Goal: Task Accomplishment & Management: Use online tool/utility

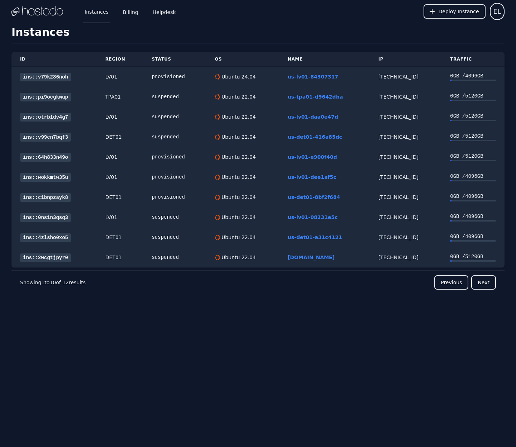
click at [41, 75] on link "ins::v79k286noh" at bounding box center [45, 77] width 51 height 9
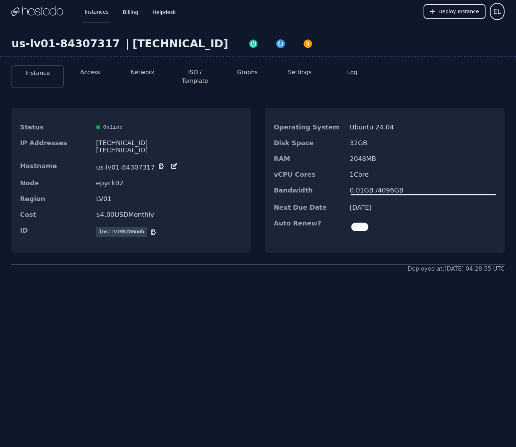
click at [102, 12] on link "Instances" at bounding box center [96, 12] width 27 height 24
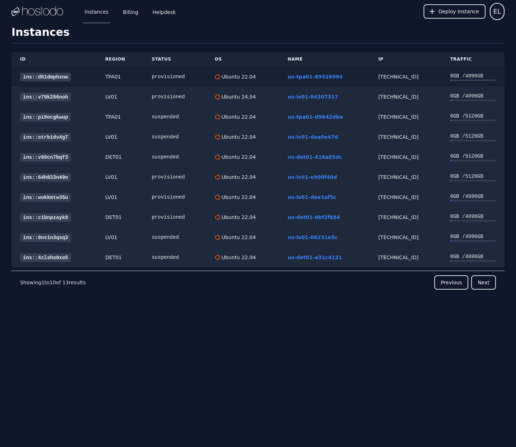
click at [43, 76] on link "ins::d61dmphsnw" at bounding box center [45, 77] width 51 height 9
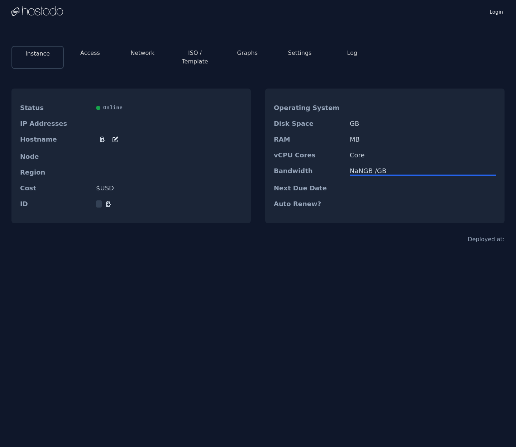
click at [91, 58] on li "Access" at bounding box center [90, 57] width 52 height 23
click at [91, 54] on button "Access" at bounding box center [90, 53] width 20 height 9
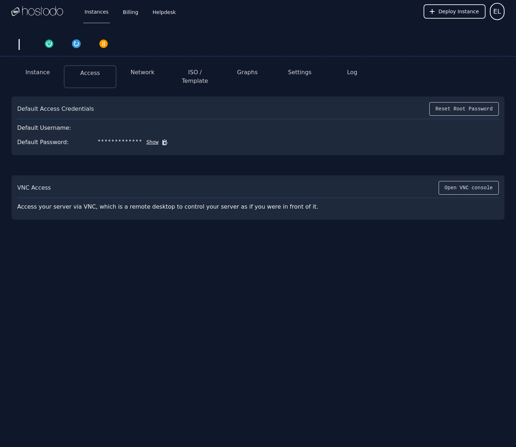
drag, startPoint x: 71, startPoint y: 117, endPoint x: 149, endPoint y: 124, distance: 78.5
click at [137, 127] on div "Default Username:" at bounding box center [258, 128] width 482 height 14
click at [178, 121] on div "Default Username:" at bounding box center [258, 128] width 482 height 14
click at [147, 139] on button "Show" at bounding box center [150, 142] width 16 height 7
click at [29, 72] on button "Instance" at bounding box center [37, 72] width 24 height 9
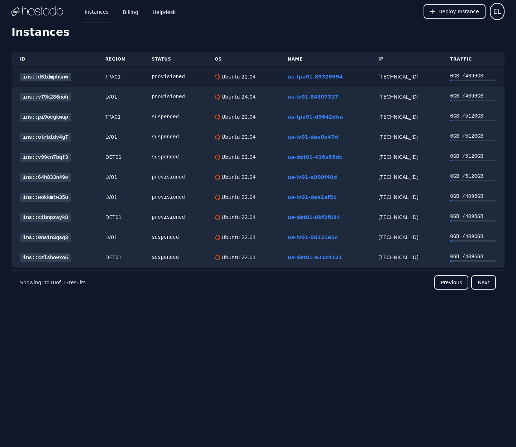
click at [48, 78] on link "ins::d61dmphsnw" at bounding box center [45, 77] width 51 height 9
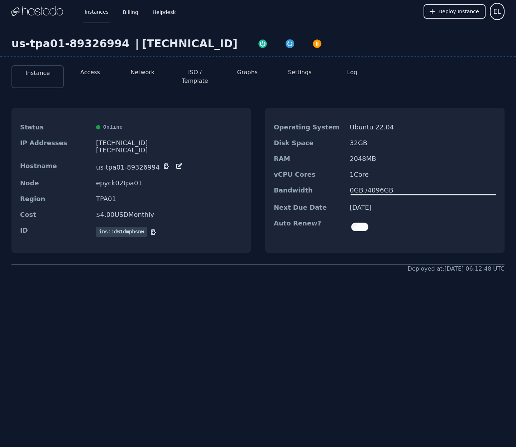
click at [83, 75] on button "Access" at bounding box center [90, 72] width 20 height 9
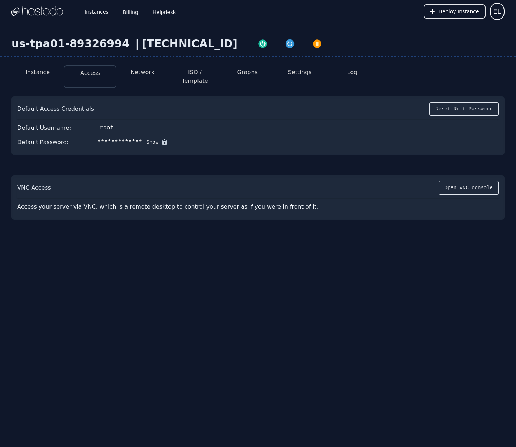
click at [151, 139] on button "Show" at bounding box center [150, 142] width 16 height 7
click at [173, 140] on icon at bounding box center [175, 142] width 5 height 5
click at [142, 42] on div "158.51.125.96" at bounding box center [190, 43] width 96 height 13
copy div "[TECHNICAL_ID]"
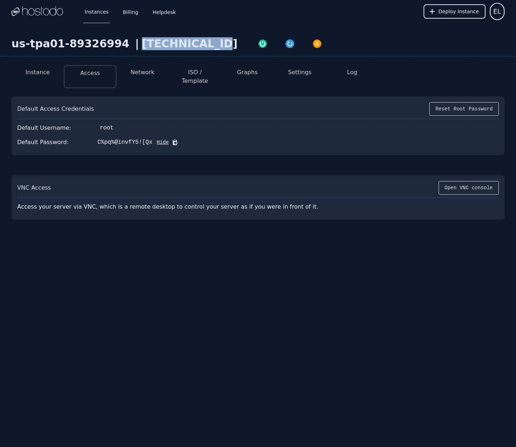
click at [173, 140] on icon at bounding box center [175, 142] width 5 height 5
copy div "158.51.125.96"
click at [456, 102] on button "Reset Root Password" at bounding box center [464, 109] width 70 height 14
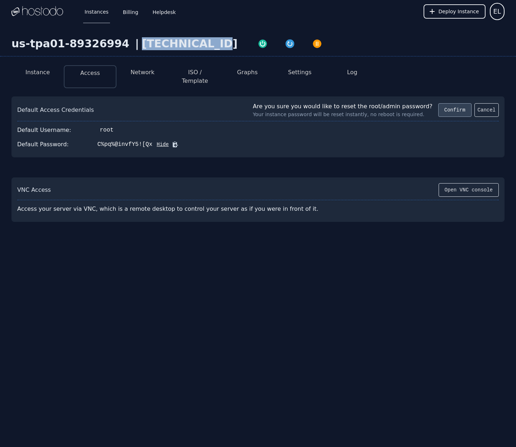
click at [446, 104] on button "Confirm" at bounding box center [454, 110] width 33 height 14
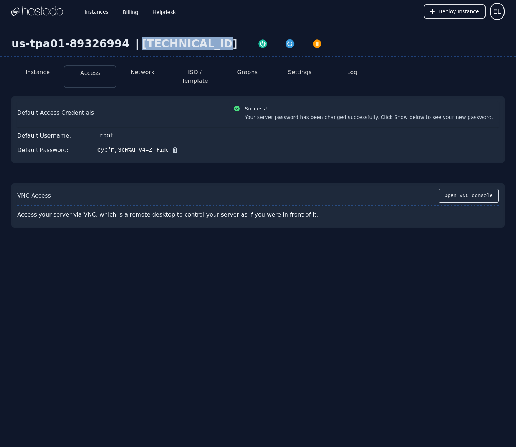
click at [173, 148] on icon at bounding box center [175, 150] width 5 height 5
click at [285, 43] on img "button" at bounding box center [290, 44] width 10 height 10
click at [172, 147] on div "Default Password: cyp'm,ScR%u_V4=Z Hide" at bounding box center [258, 150] width 482 height 14
click at [173, 148] on icon at bounding box center [175, 150] width 5 height 5
drag, startPoint x: 132, startPoint y: 47, endPoint x: 200, endPoint y: 48, distance: 67.8
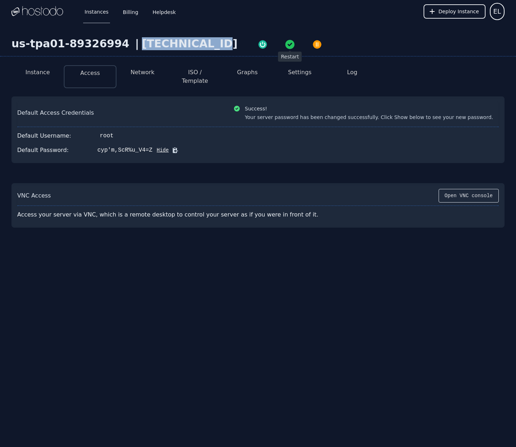
click at [200, 48] on div "158.51.125.96" at bounding box center [190, 43] width 96 height 13
copy div "158.51.125.96"
click at [174, 148] on icon at bounding box center [175, 150] width 5 height 5
click at [99, 13] on link "Instances" at bounding box center [96, 12] width 27 height 24
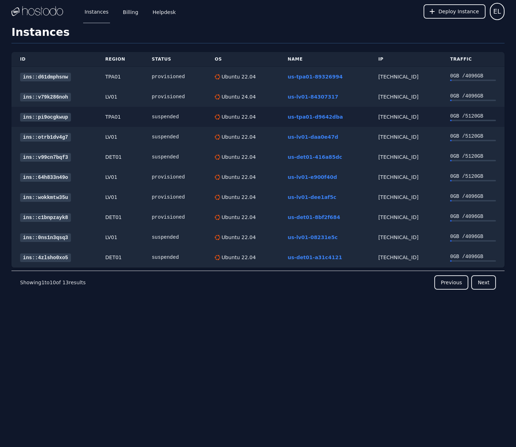
click at [379, 116] on div "66.187.6.205" at bounding box center [406, 116] width 55 height 7
click at [379, 118] on div "66.187.6.205" at bounding box center [406, 116] width 55 height 7
click at [124, 10] on link "Billing" at bounding box center [131, 12] width 18 height 24
click at [473, 10] on span "Deploy Instance" at bounding box center [459, 11] width 41 height 7
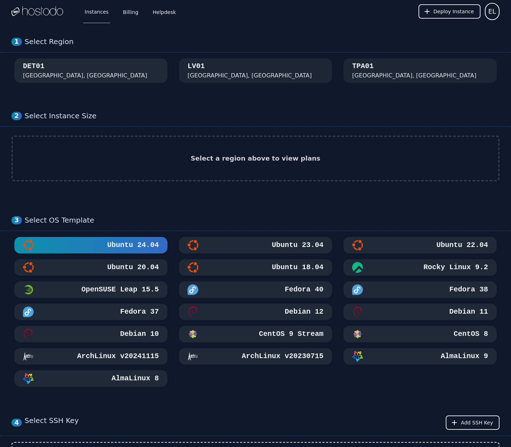
click at [68, 70] on button "DET01 Detroit, MI" at bounding box center [90, 70] width 153 height 24
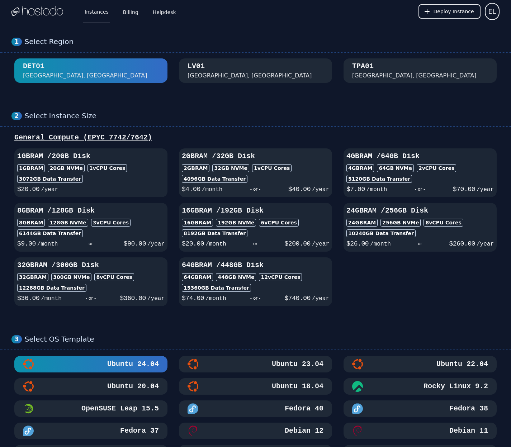
click at [308, 157] on h3 "2GB RAM / 32 GB Disk" at bounding box center [255, 156] width 147 height 10
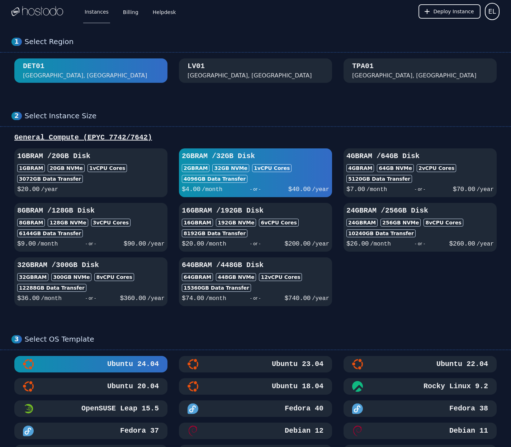
click at [462, 157] on h3 "4GB RAM / 64 GB Disk" at bounding box center [419, 156] width 147 height 10
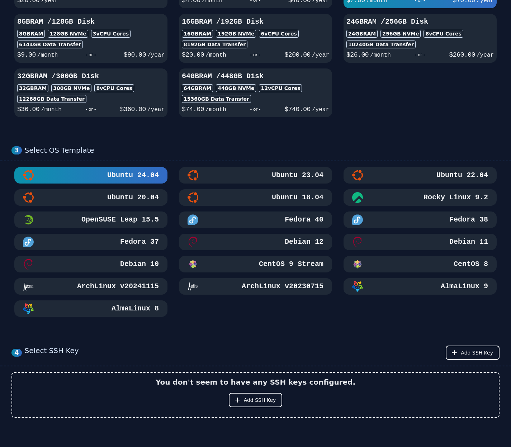
scroll to position [226, 0]
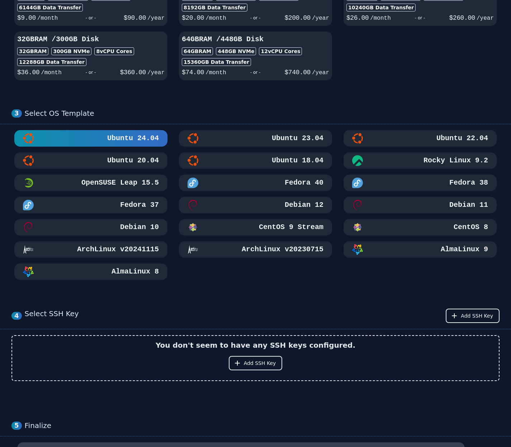
click at [435, 139] on h3 "Ubuntu 22.04" at bounding box center [461, 138] width 53 height 10
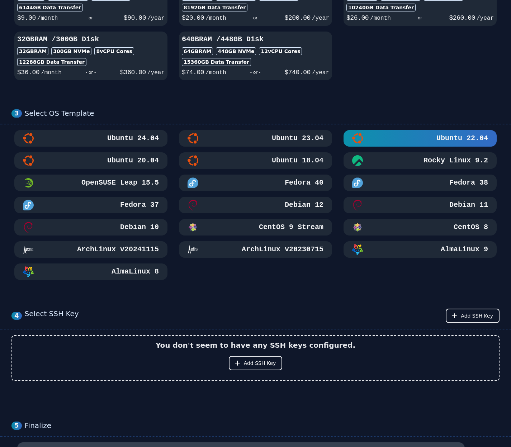
click at [119, 134] on button "Ubuntu 24.04" at bounding box center [90, 138] width 153 height 16
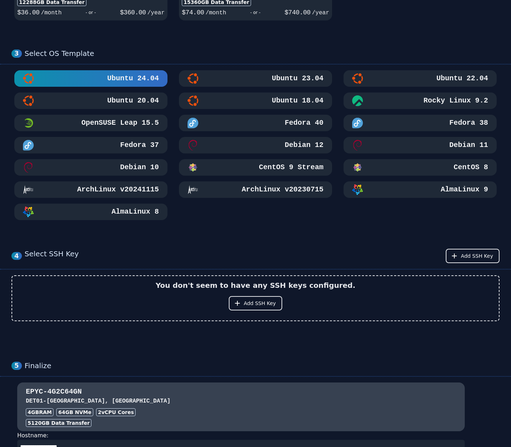
scroll to position [250, 0]
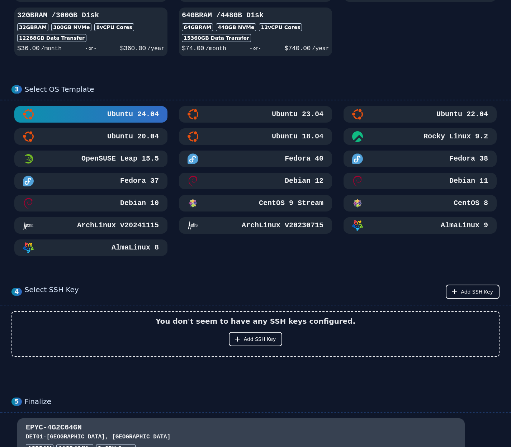
click at [435, 114] on h3 "Ubuntu 22.04" at bounding box center [461, 114] width 53 height 10
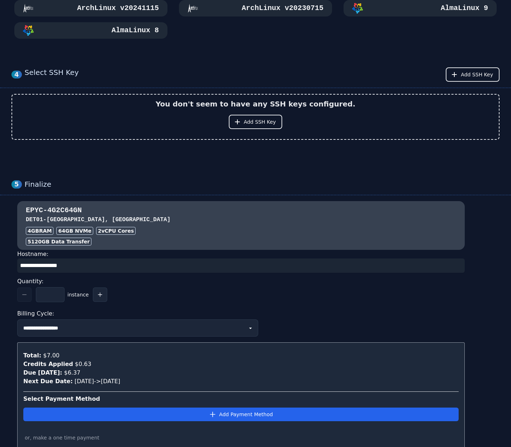
scroll to position [472, 0]
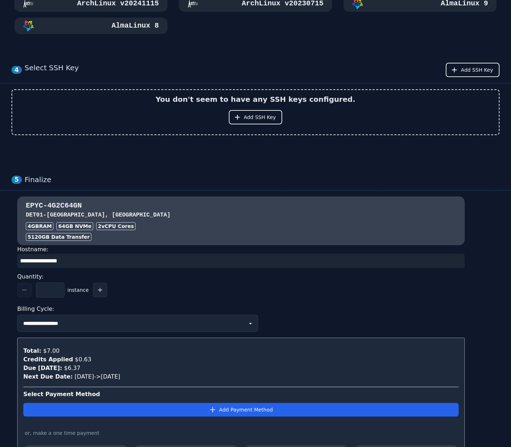
click at [101, 263] on input "input" at bounding box center [240, 261] width 447 height 14
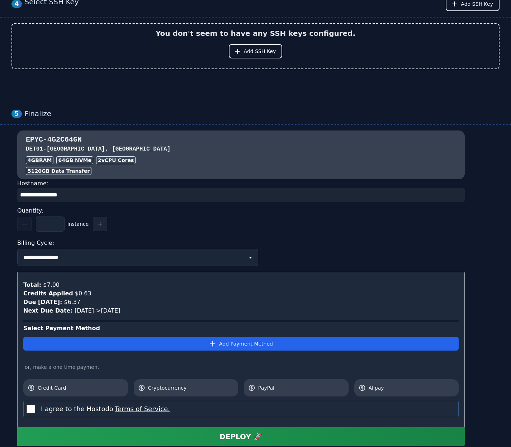
scroll to position [585, 0]
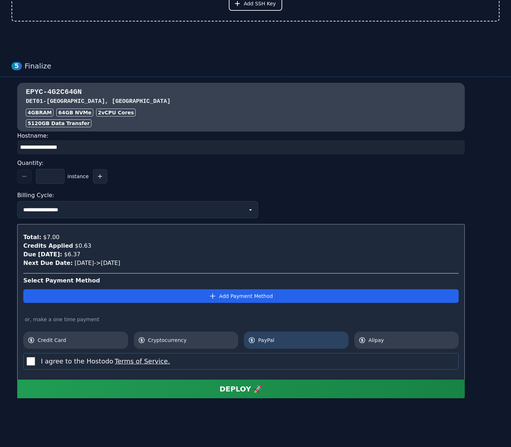
click at [269, 342] on span "PayPal" at bounding box center [301, 340] width 86 height 7
click at [174, 390] on button "DEPLOY 🚀" at bounding box center [240, 389] width 447 height 19
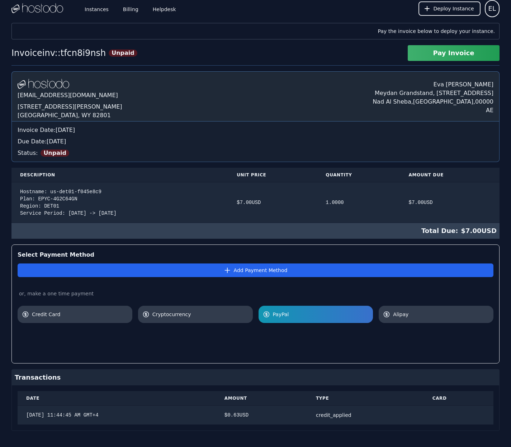
scroll to position [9, 0]
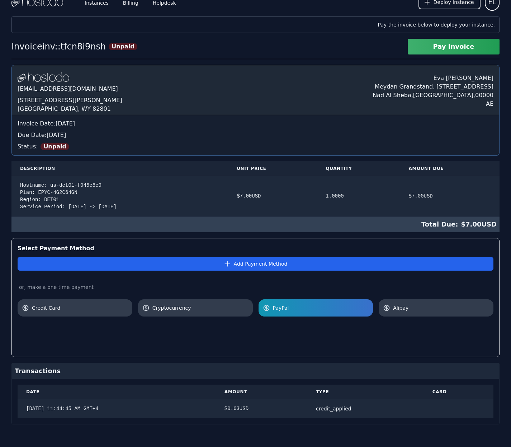
click at [284, 334] on div at bounding box center [256, 334] width 476 height 34
click at [308, 308] on span "PayPal" at bounding box center [321, 307] width 96 height 7
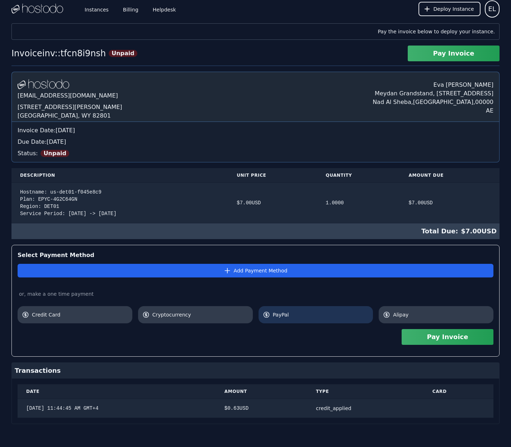
scroll to position [3, 0]
click at [308, 313] on span "PayPal" at bounding box center [321, 314] width 96 height 7
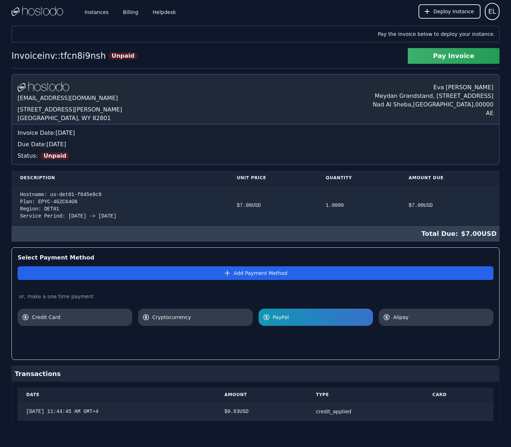
click at [233, 356] on div "Select Payment Method Add Payment Method or, make a one time payment Credit Car…" at bounding box center [255, 303] width 488 height 113
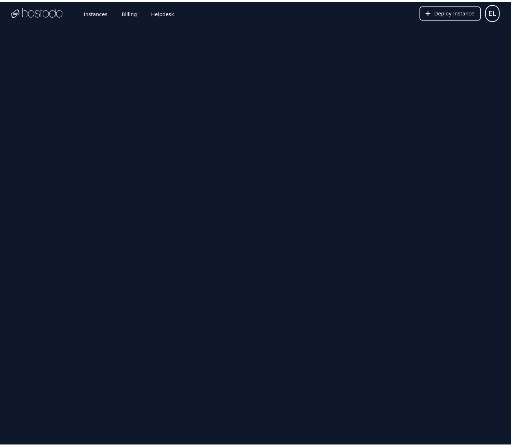
scroll to position [3, 0]
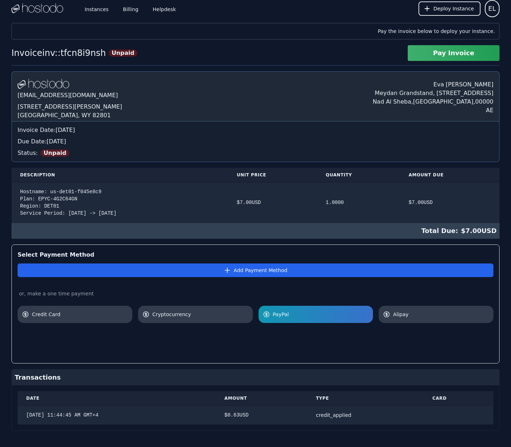
click at [327, 83] on div "[DOMAIN_NAME] [EMAIL_ADDRESS][DOMAIN_NAME] [STREET_ADDRESS][PERSON_NAME][PERSON…" at bounding box center [255, 96] width 488 height 50
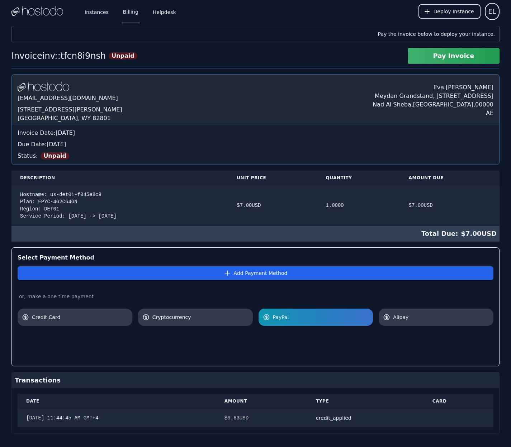
click at [127, 9] on link "Billing" at bounding box center [131, 12] width 18 height 24
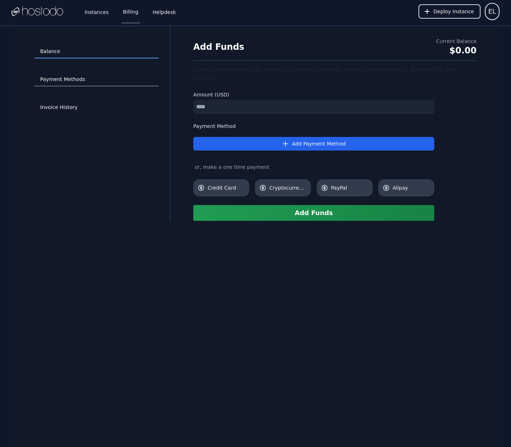
click at [67, 79] on link "Payment Methods" at bounding box center [96, 80] width 124 height 14
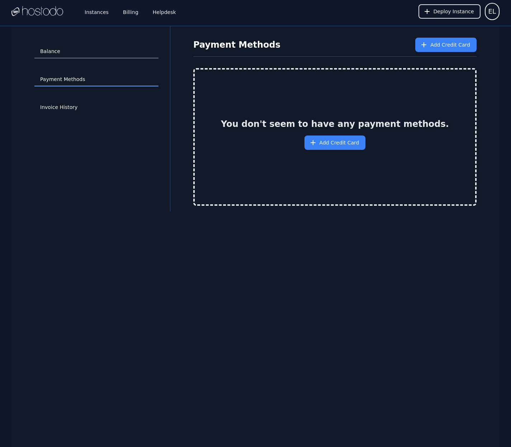
click at [53, 53] on link "Balance" at bounding box center [96, 52] width 124 height 14
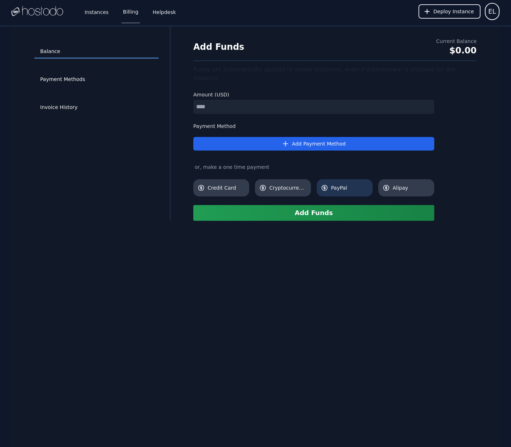
click at [328, 184] on icon at bounding box center [324, 187] width 7 height 7
click at [74, 81] on link "Payment Methods" at bounding box center [96, 80] width 124 height 14
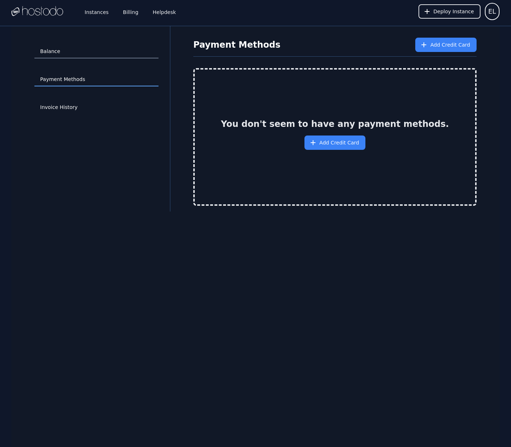
click at [56, 50] on link "Balance" at bounding box center [96, 52] width 124 height 14
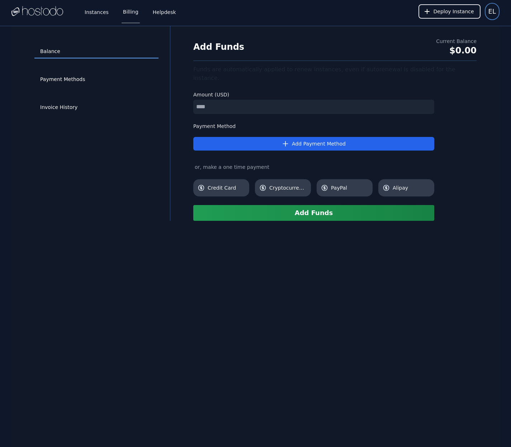
click at [490, 13] on span "EL" at bounding box center [492, 11] width 8 height 10
click at [442, 30] on button "Settings" at bounding box center [465, 30] width 69 height 13
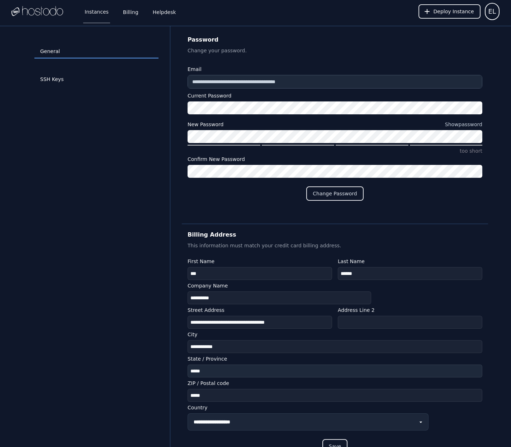
click at [91, 6] on link "Instances" at bounding box center [96, 12] width 27 height 24
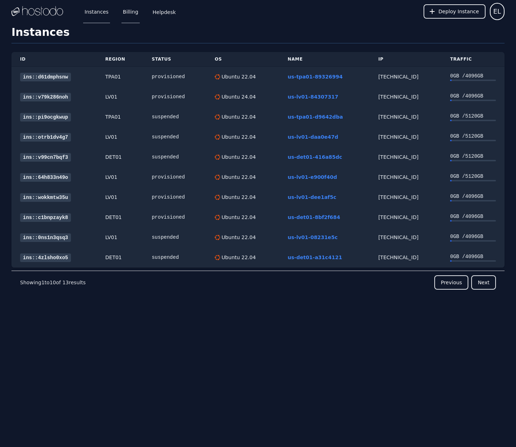
click at [129, 15] on link "Billing" at bounding box center [131, 12] width 18 height 24
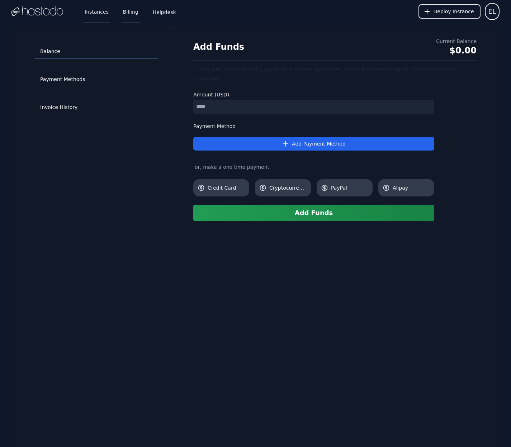
click at [96, 16] on link "Instances" at bounding box center [96, 12] width 27 height 24
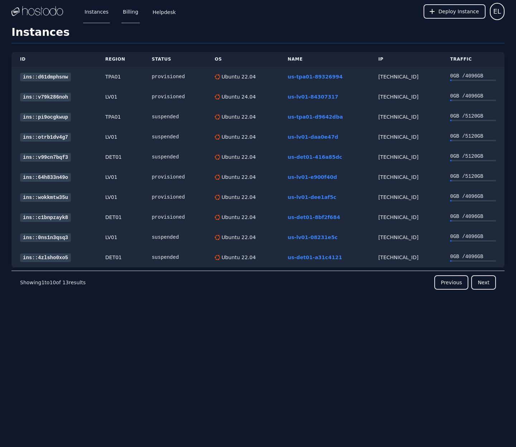
click at [135, 15] on link "Billing" at bounding box center [131, 12] width 18 height 24
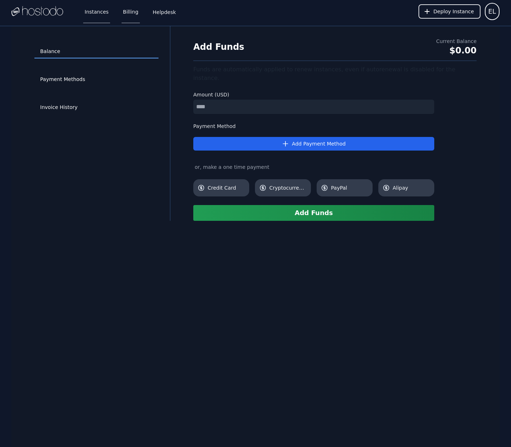
click at [99, 14] on link "Instances" at bounding box center [96, 12] width 27 height 24
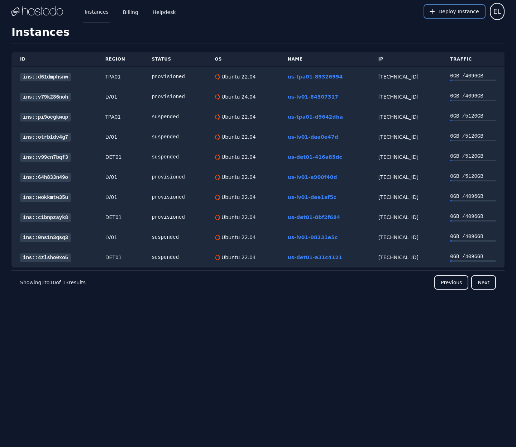
click at [454, 11] on span "Deploy Instance" at bounding box center [459, 11] width 41 height 7
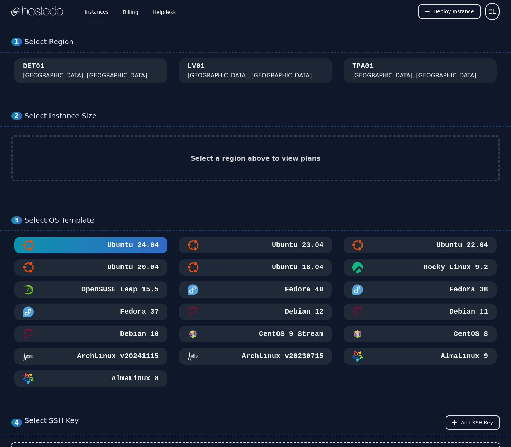
click at [128, 78] on button "DET01 Detroit, MI" at bounding box center [90, 70] width 153 height 24
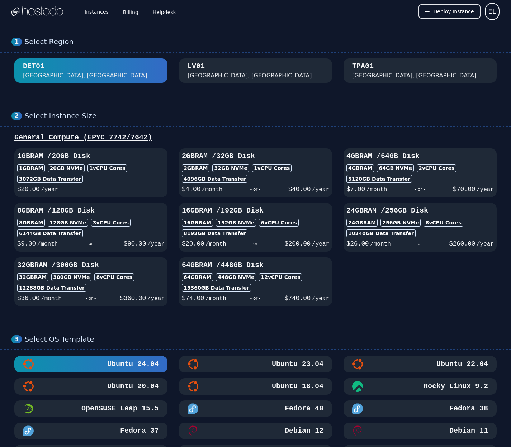
click at [380, 155] on h3 "4GB RAM / 64 GB Disk" at bounding box center [419, 156] width 147 height 10
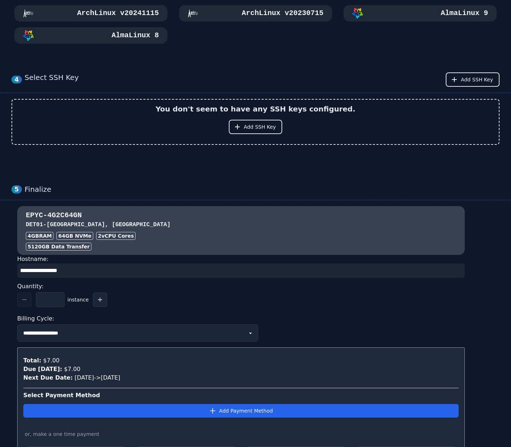
scroll to position [577, 0]
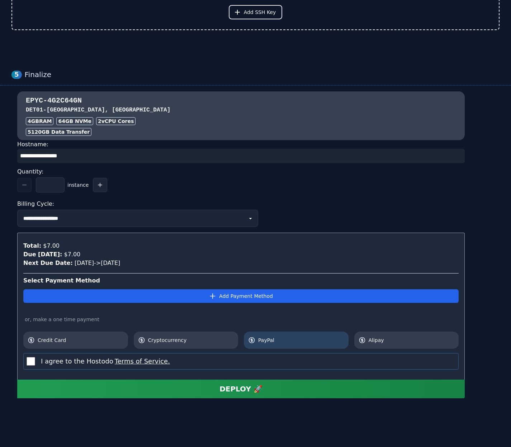
click at [285, 337] on span "PayPal" at bounding box center [301, 340] width 86 height 7
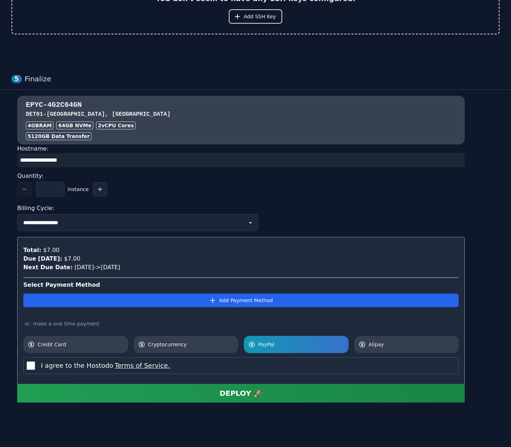
click at [257, 397] on div "DEPLOY 🚀" at bounding box center [240, 393] width 43 height 10
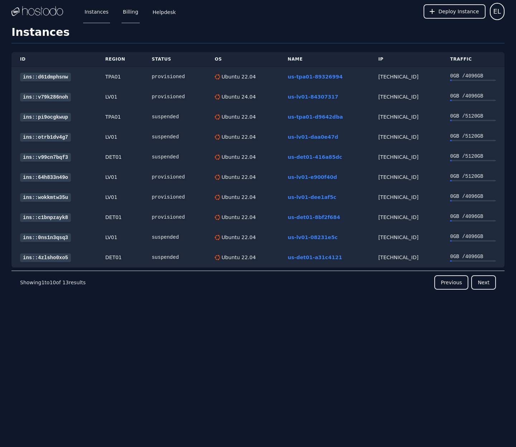
click at [134, 12] on link "Billing" at bounding box center [131, 12] width 18 height 24
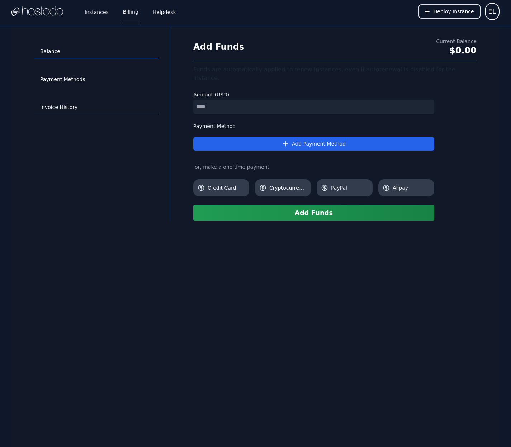
click at [63, 110] on link "Invoice History" at bounding box center [96, 108] width 124 height 14
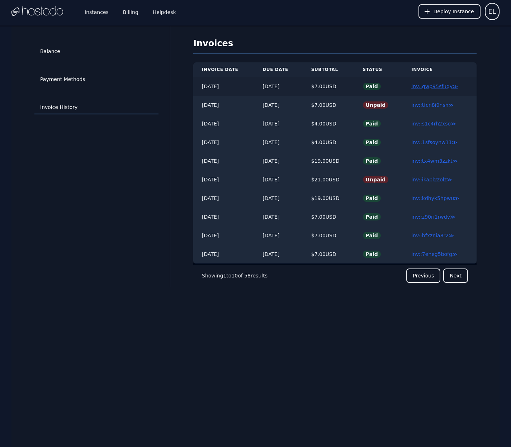
click at [428, 87] on link "inv::gwp95sfuqy ≫" at bounding box center [434, 87] width 47 height 6
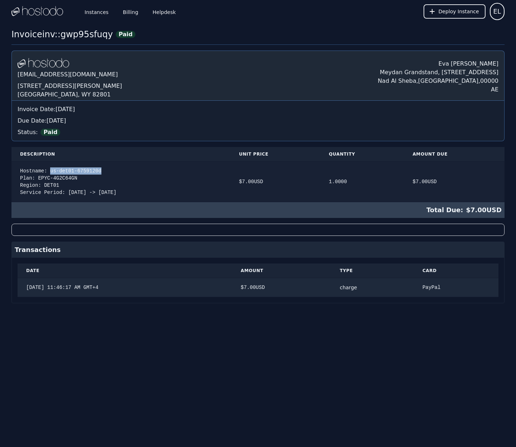
drag, startPoint x: 62, startPoint y: 170, endPoint x: 149, endPoint y: 169, distance: 87.1
click at [149, 169] on div "Hostname: us-det01-6759120d Plan: EPYC-4G2C64GN Region: DET01 Service Period: […" at bounding box center [121, 181] width 202 height 29
copy div "us-det01-6759120d"
click at [109, 12] on link "Instances" at bounding box center [96, 12] width 27 height 24
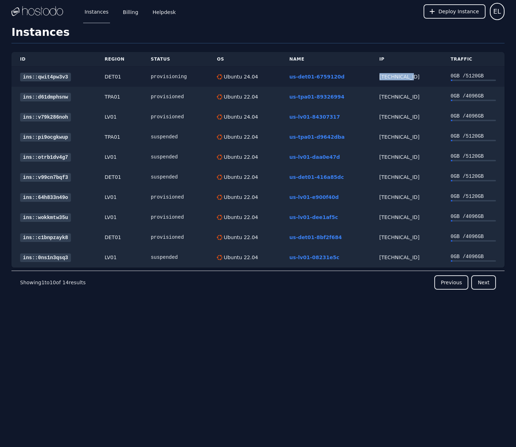
drag, startPoint x: 371, startPoint y: 77, endPoint x: 403, endPoint y: 77, distance: 31.2
click at [403, 77] on td "[TECHNICAL_ID]" at bounding box center [406, 77] width 71 height 20
copy div "[TECHNICAL_ID]"
drag, startPoint x: 280, startPoint y: 78, endPoint x: 347, endPoint y: 78, distance: 67.8
click at [347, 78] on td "us-det01-6759120d" at bounding box center [324, 77] width 91 height 20
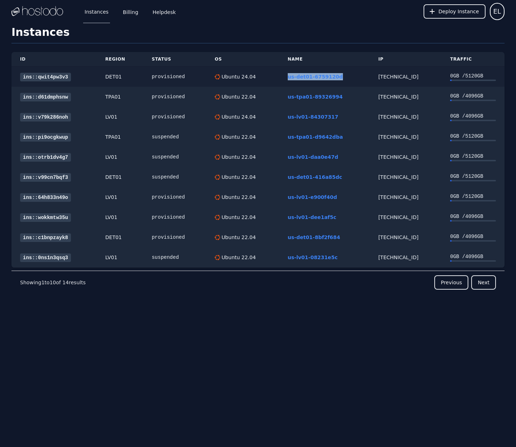
copy link "us-det01-6759120d"
click at [63, 75] on link "ins::qwit4pw3v3" at bounding box center [45, 77] width 51 height 9
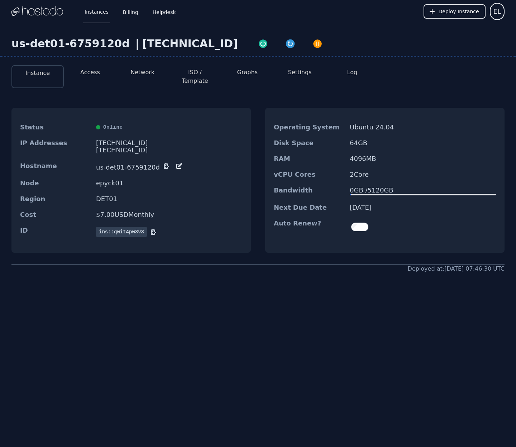
click at [91, 75] on button "Access" at bounding box center [90, 72] width 20 height 9
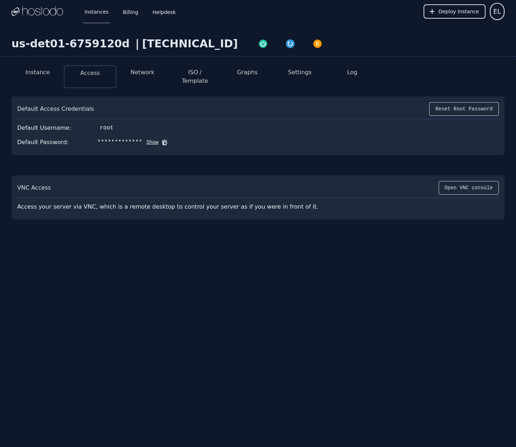
click at [162, 139] on icon at bounding box center [164, 142] width 7 height 7
click at [46, 72] on button "Instance" at bounding box center [37, 72] width 24 height 9
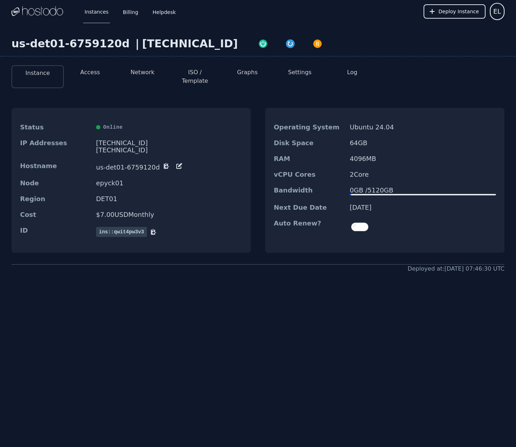
click at [97, 75] on button "Access" at bounding box center [90, 72] width 20 height 9
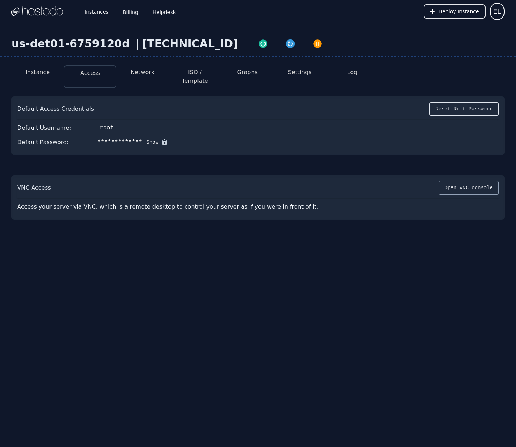
click at [462, 182] on button "Open VNC console" at bounding box center [469, 188] width 60 height 14
click at [96, 15] on link "Instances" at bounding box center [96, 12] width 27 height 24
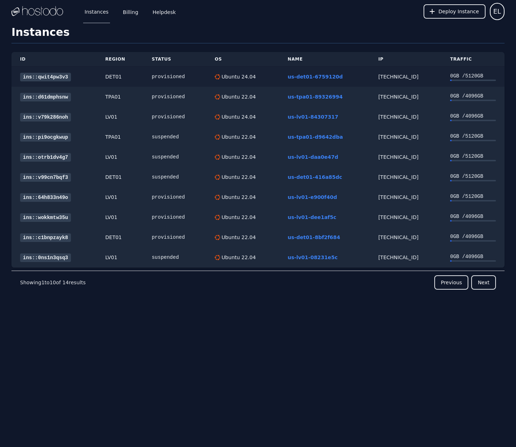
click at [53, 76] on link "ins::qwit4pw3v3" at bounding box center [45, 77] width 51 height 9
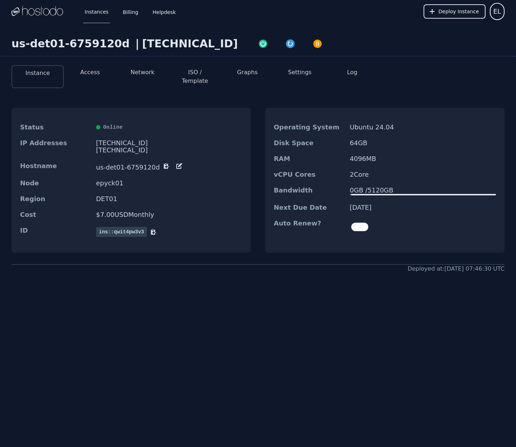
click at [87, 76] on button "Access" at bounding box center [90, 72] width 20 height 9
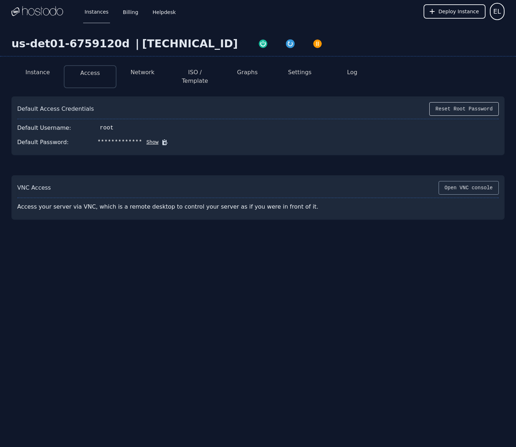
click at [456, 181] on button "Open VNC console" at bounding box center [469, 188] width 60 height 14
click at [457, 187] on button "Open VNC console" at bounding box center [469, 188] width 60 height 14
click at [455, 187] on div "VNC Access Open VNC console" at bounding box center [258, 189] width 482 height 17
click at [457, 185] on button "Open VNC console" at bounding box center [469, 188] width 60 height 14
click at [132, 82] on div "**********" at bounding box center [258, 140] width 516 height 160
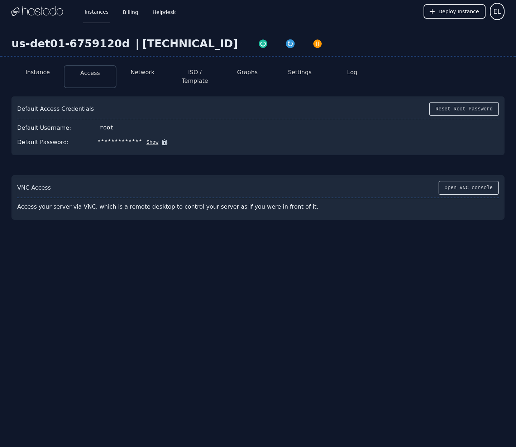
click at [135, 76] on button "Network" at bounding box center [142, 72] width 24 height 9
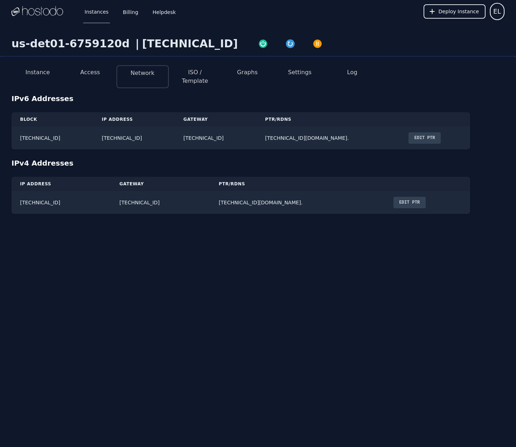
click at [98, 74] on button "Access" at bounding box center [90, 72] width 20 height 9
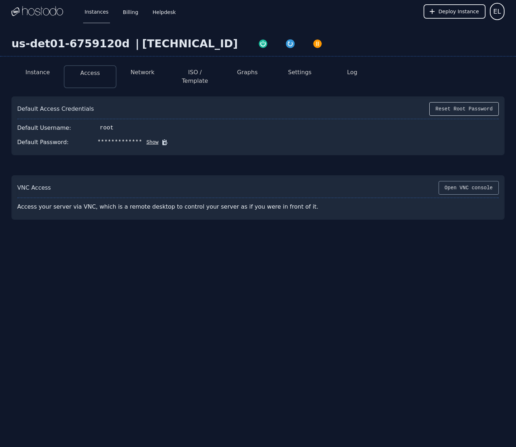
click at [472, 182] on button "Open VNC console" at bounding box center [469, 188] width 60 height 14
click at [214, 142] on div "**********" at bounding box center [257, 125] width 493 height 59
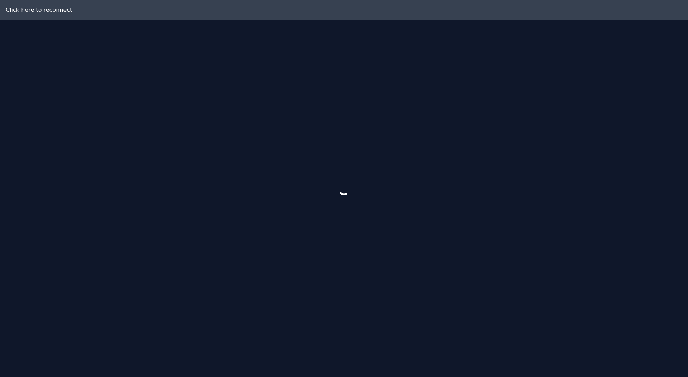
click at [30, 9] on div at bounding box center [344, 188] width 688 height 377
click at [90, 13] on div at bounding box center [344, 188] width 688 height 377
click at [45, 8] on div at bounding box center [344, 188] width 688 height 377
click at [41, 11] on div at bounding box center [344, 188] width 688 height 377
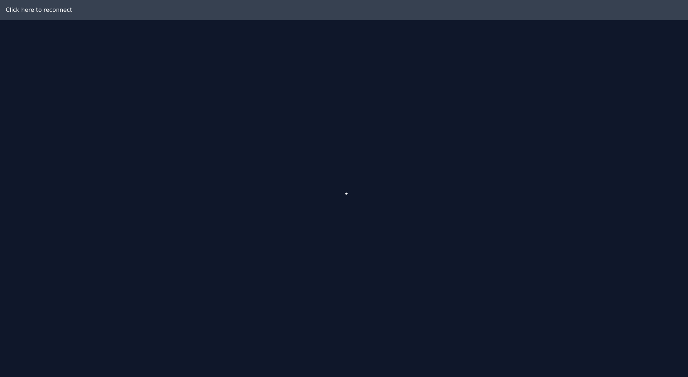
click at [425, 198] on div at bounding box center [344, 188] width 688 height 377
click at [17, 11] on div at bounding box center [344, 188] width 688 height 377
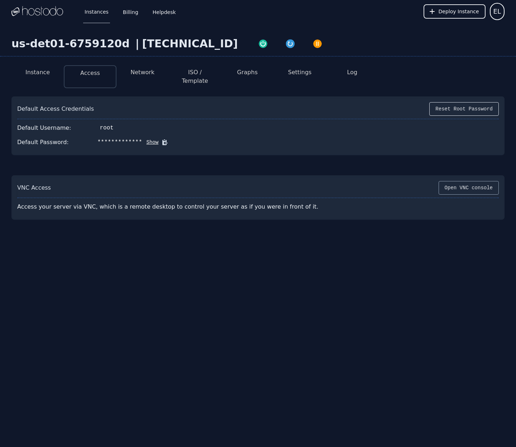
click at [456, 181] on button "Open VNC console" at bounding box center [469, 188] width 60 height 14
click at [206, 184] on div "VNC Access Open VNC console" at bounding box center [258, 189] width 482 height 17
click at [461, 182] on button "Open VNC console" at bounding box center [469, 188] width 60 height 14
click at [223, 213] on div "**********" at bounding box center [258, 157] width 516 height 269
click at [467, 181] on button "Open VNC console" at bounding box center [469, 188] width 60 height 14
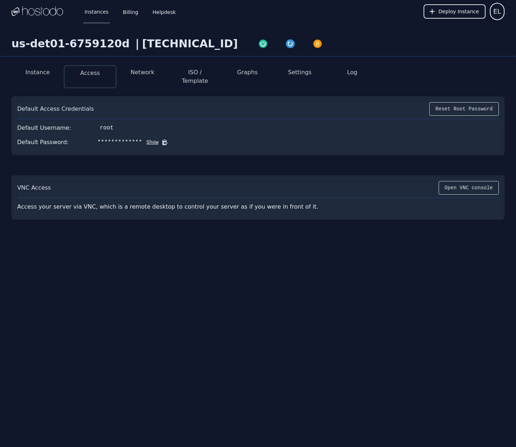
click at [253, 234] on div "**********" at bounding box center [258, 157] width 516 height 269
click at [440, 184] on button "Open VNC console" at bounding box center [469, 188] width 60 height 14
click at [43, 75] on button "Instance" at bounding box center [37, 72] width 24 height 9
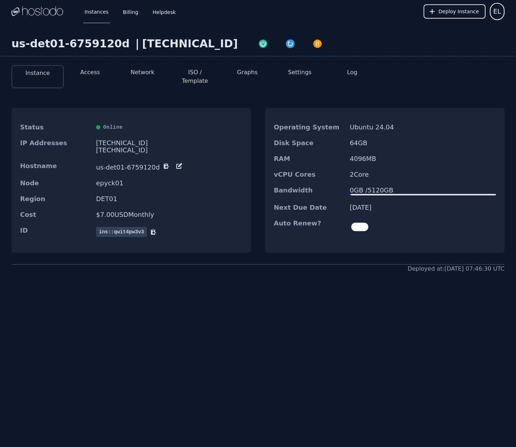
click at [85, 73] on button "Access" at bounding box center [90, 72] width 20 height 9
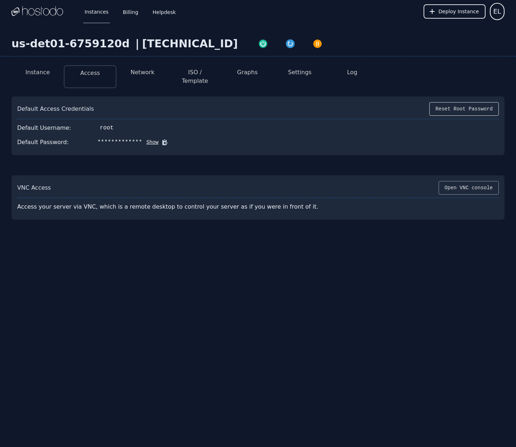
click at [458, 181] on button "Open VNC console" at bounding box center [469, 188] width 60 height 14
click at [150, 139] on button "Show" at bounding box center [150, 142] width 16 height 7
click at [144, 77] on li "Network" at bounding box center [143, 76] width 52 height 23
click at [143, 76] on button "Network" at bounding box center [142, 72] width 24 height 9
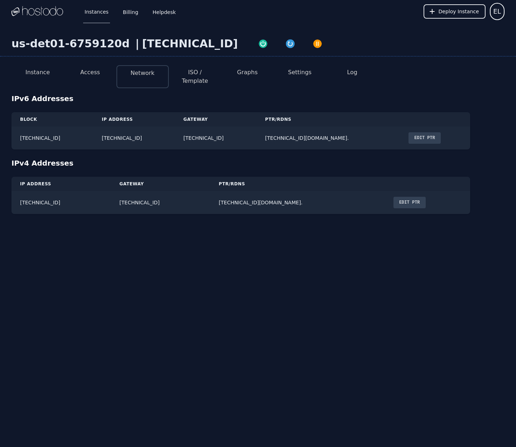
click at [94, 73] on button "Access" at bounding box center [90, 72] width 20 height 9
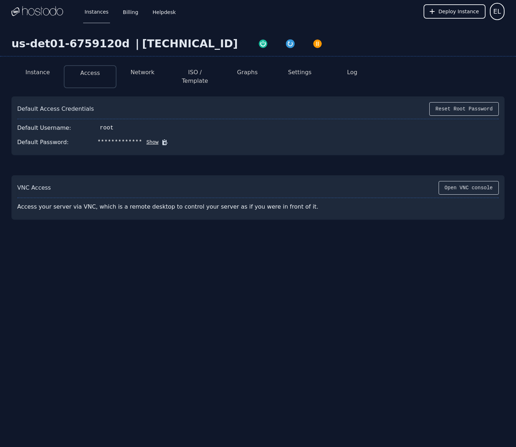
click at [45, 71] on button "Instance" at bounding box center [37, 72] width 24 height 9
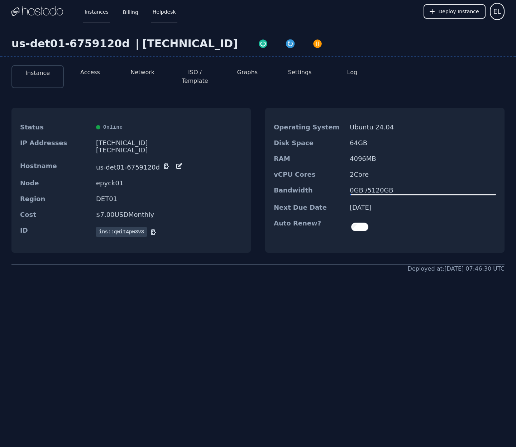
click at [158, 12] on link "Helpdesk" at bounding box center [164, 12] width 26 height 24
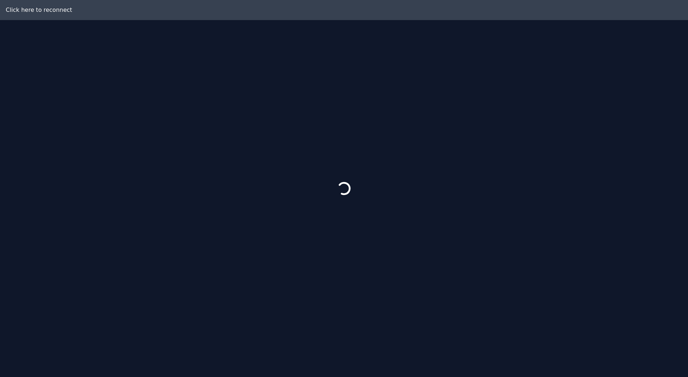
click at [13, 10] on div at bounding box center [344, 188] width 688 height 377
click at [328, 203] on div at bounding box center [344, 188] width 688 height 377
click at [50, 14] on div at bounding box center [344, 188] width 688 height 377
click at [51, 10] on div at bounding box center [344, 188] width 688 height 377
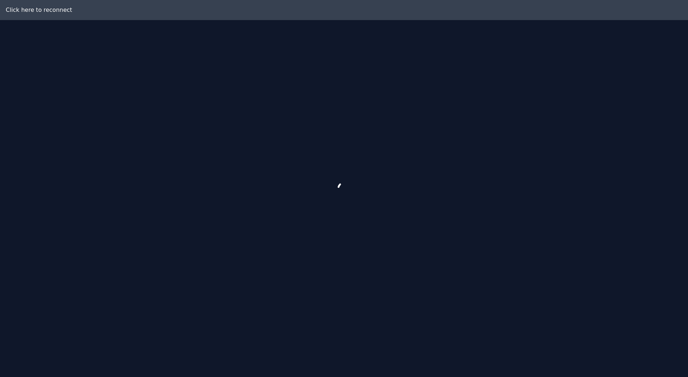
click at [144, 86] on div at bounding box center [344, 188] width 688 height 377
click at [333, 206] on div at bounding box center [344, 188] width 688 height 377
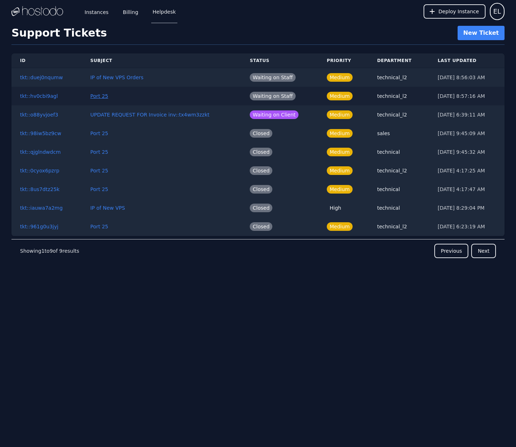
click at [99, 97] on button "Port 25" at bounding box center [99, 95] width 18 height 7
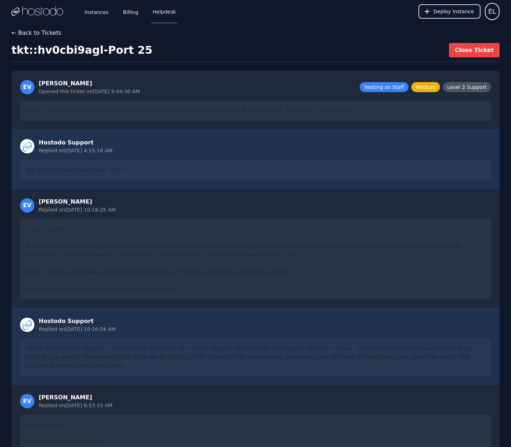
click at [49, 34] on button "← Back to Tickets" at bounding box center [36, 33] width 50 height 9
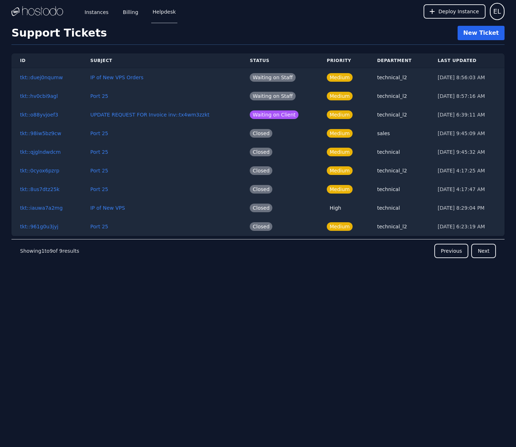
click at [480, 31] on button "New Ticket" at bounding box center [481, 33] width 47 height 14
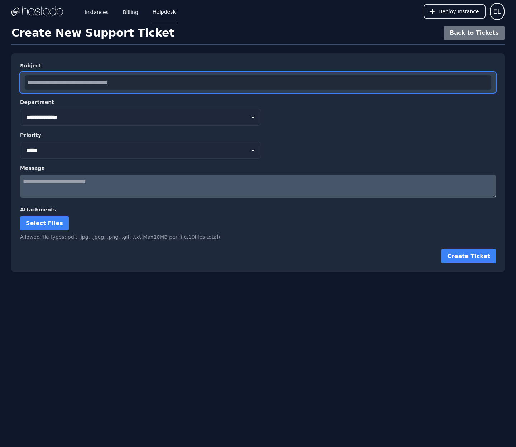
click at [90, 85] on input "text" at bounding box center [258, 82] width 467 height 14
type input "**********"
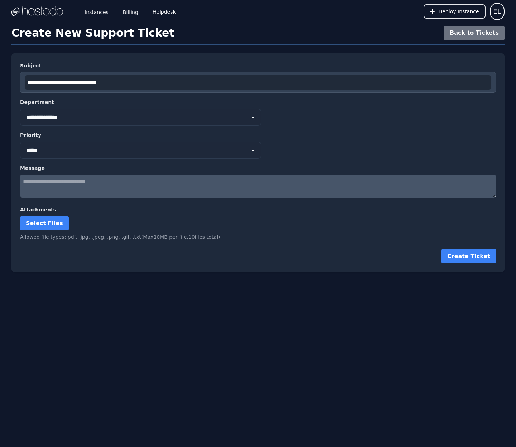
click at [69, 183] on textarea at bounding box center [258, 186] width 476 height 23
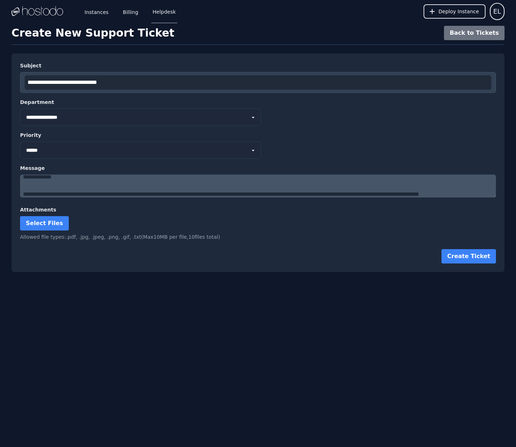
scroll to position [17, 0]
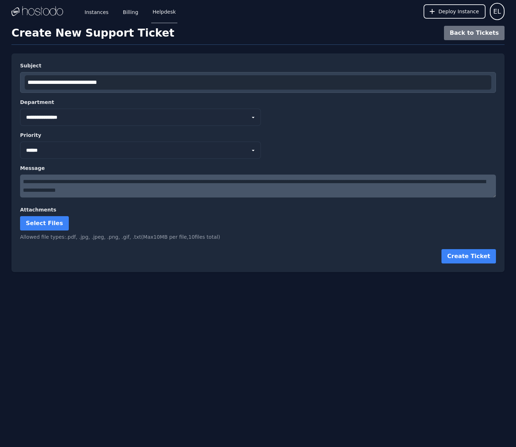
paste textarea "**********"
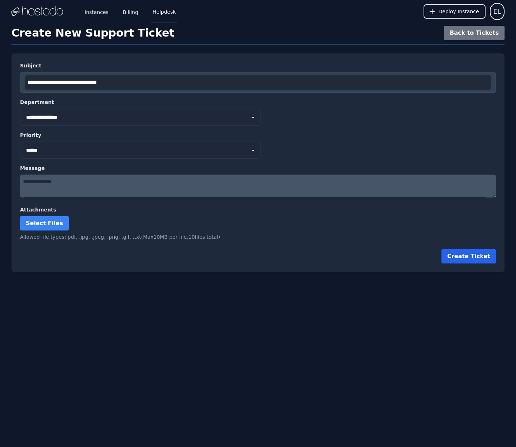
type textarea "**********"
click at [471, 258] on button "Create Ticket" at bounding box center [469, 256] width 54 height 14
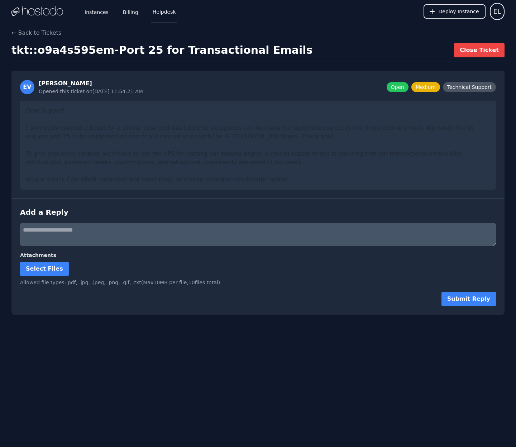
click at [174, 11] on link "Helpdesk" at bounding box center [164, 12] width 26 height 24
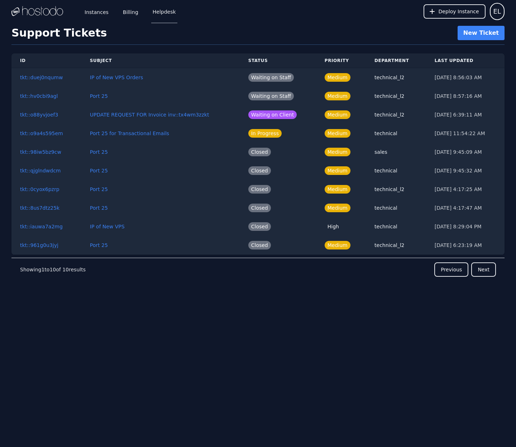
click at [202, 307] on div "ID Subject Status Priority Department Last Updated tkt::duej0nqumw IP of New VP…" at bounding box center [257, 180] width 493 height 271
click at [133, 18] on link "Billing" at bounding box center [131, 12] width 18 height 24
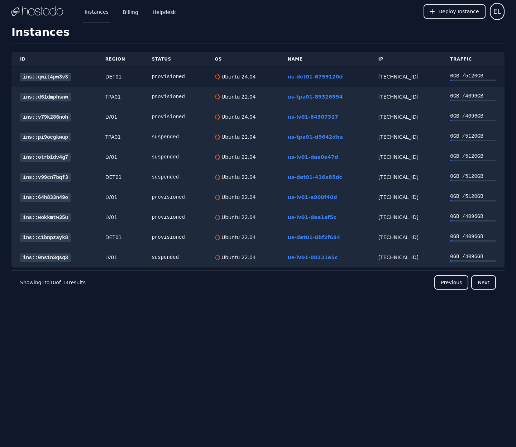
click at [50, 77] on link "ins::qwit4pw3v3" at bounding box center [45, 77] width 51 height 9
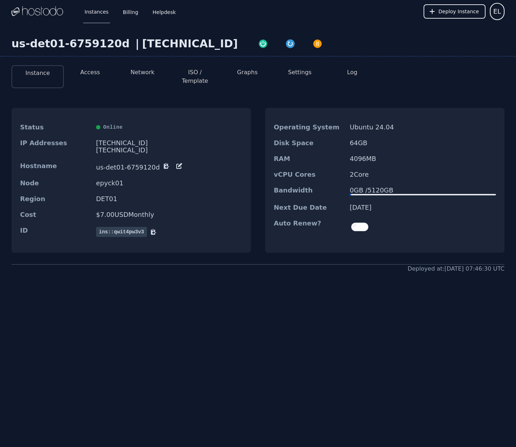
click at [98, 74] on button "Access" at bounding box center [90, 72] width 20 height 9
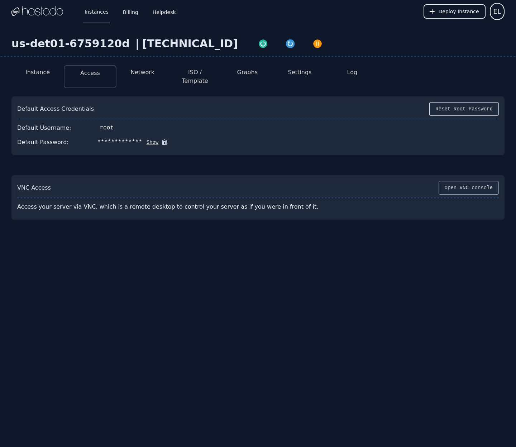
click at [465, 184] on button "Open VNC console" at bounding box center [469, 188] width 60 height 14
click at [285, 46] on img "button" at bounding box center [290, 44] width 10 height 10
click at [247, 121] on div "Default Username: root" at bounding box center [258, 128] width 482 height 14
click at [451, 181] on button "Open VNC console" at bounding box center [469, 188] width 60 height 14
click at [462, 183] on button "Open VNC console" at bounding box center [469, 188] width 60 height 14
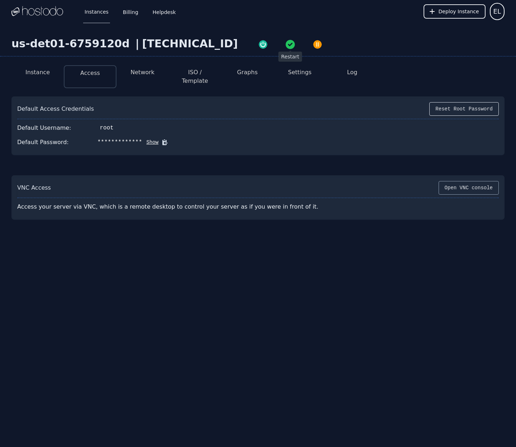
click at [462, 183] on button "Open VNC console" at bounding box center [469, 188] width 60 height 14
click at [456, 183] on button "Open VNC console" at bounding box center [469, 188] width 60 height 14
click at [146, 73] on button "Network" at bounding box center [142, 72] width 24 height 9
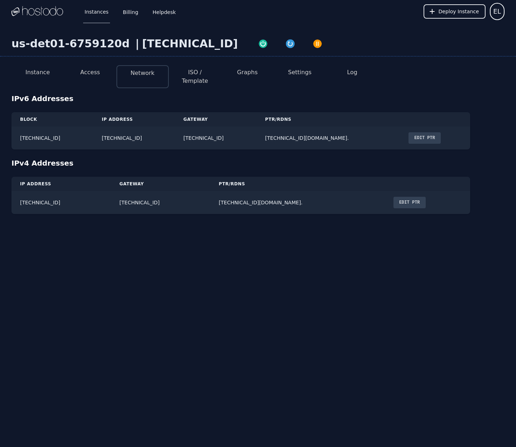
click at [195, 73] on button "ISO / Template" at bounding box center [195, 76] width 41 height 17
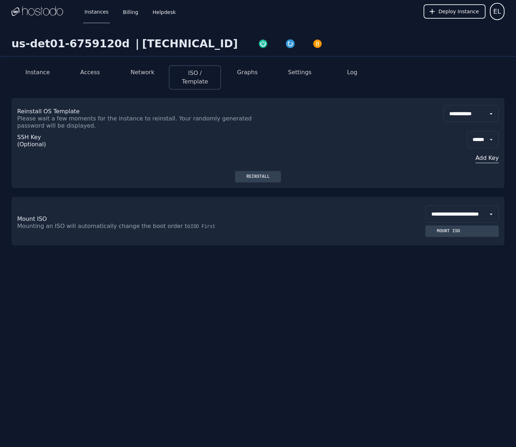
select select "**"
click at [258, 174] on div "Reinstall" at bounding box center [258, 177] width 35 height 6
click at [174, 135] on div "SSH Key (Optional) ****** Add Key" at bounding box center [258, 150] width 482 height 42
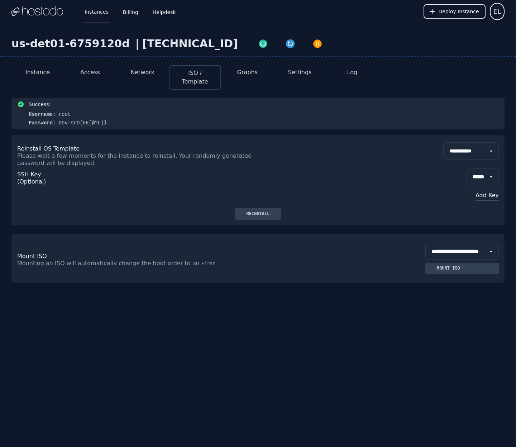
click at [104, 304] on div "**********" at bounding box center [258, 189] width 516 height 332
click at [146, 44] on div "38.43.93.113" at bounding box center [190, 43] width 96 height 13
copy div "38.43.93.113"
click at [89, 74] on button "Access" at bounding box center [90, 72] width 20 height 9
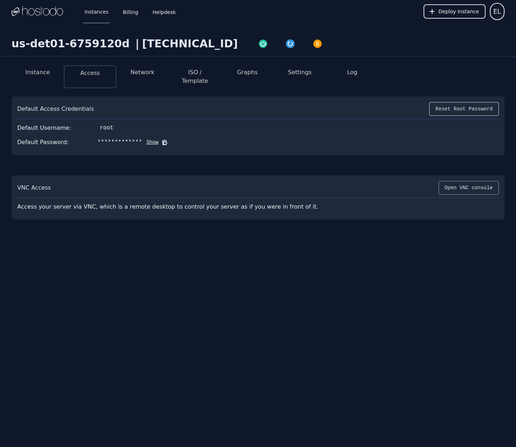
click at [454, 183] on button "Open VNC console" at bounding box center [469, 188] width 60 height 14
click at [187, 73] on button "ISO / Template" at bounding box center [195, 76] width 41 height 17
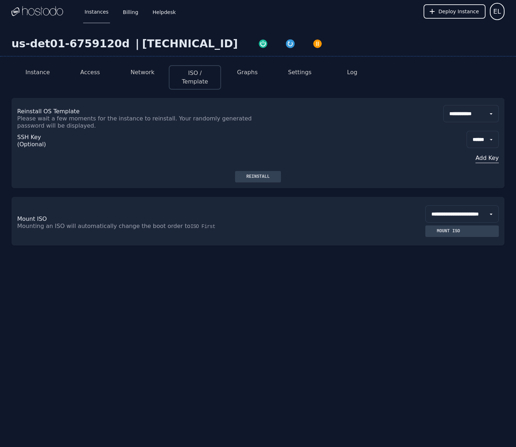
select select "**"
click at [258, 172] on button "Reinstall" at bounding box center [258, 176] width 46 height 11
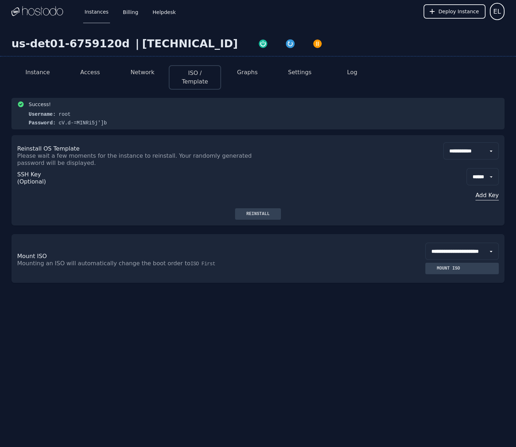
click at [142, 42] on div "[TECHNICAL_ID]" at bounding box center [190, 43] width 96 height 13
click at [142, 42] on div "38.43.93.113" at bounding box center [190, 43] width 96 height 13
copy div "38.43.93.113"
drag, startPoint x: 60, startPoint y: 114, endPoint x: 118, endPoint y: 113, distance: 58.4
click at [118, 113] on div "Success! Username: root Password: cV.d-=MINRi5j']b" at bounding box center [258, 114] width 482 height 26
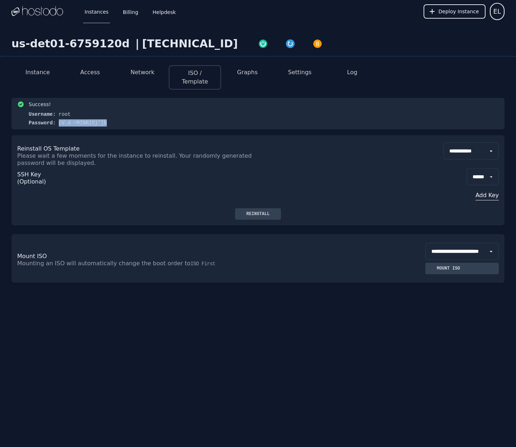
copy div "cV.d-=MINRi5j']b"
click at [154, 154] on p "Please wait a few moments for the instance to reinstall. Your randomly generate…" at bounding box center [137, 159] width 241 height 14
click at [82, 76] on button "Access" at bounding box center [90, 72] width 20 height 9
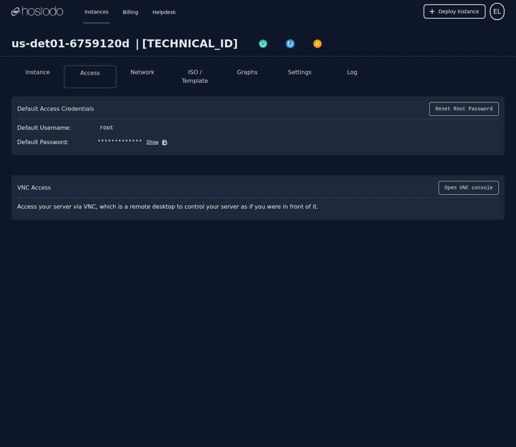
click at [46, 73] on button "Instance" at bounding box center [37, 72] width 24 height 9
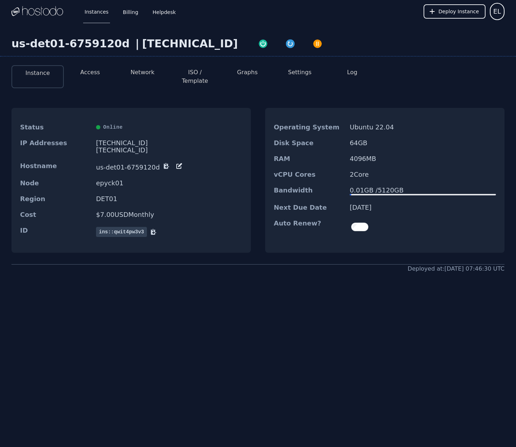
click at [102, 12] on link "Instances" at bounding box center [96, 12] width 27 height 24
